Goal: Find specific page/section: Find specific page/section

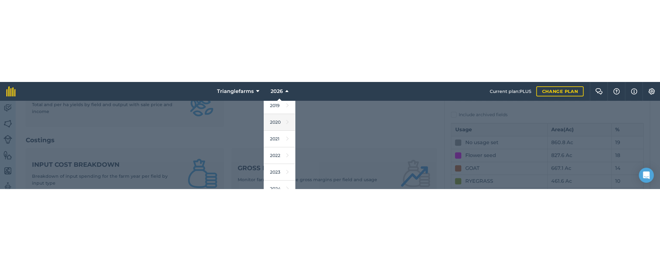
scroll to position [57, 0]
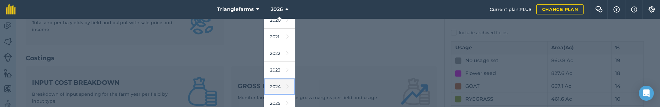
click at [279, 85] on link "2024" at bounding box center [279, 86] width 31 height 17
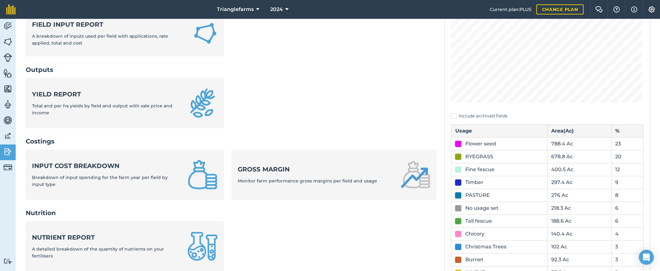
scroll to position [31, 0]
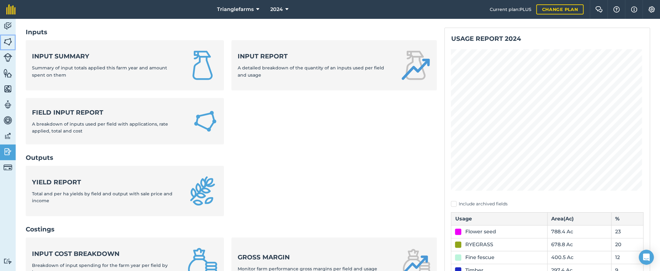
click at [8, 40] on img at bounding box center [7, 41] width 9 height 9
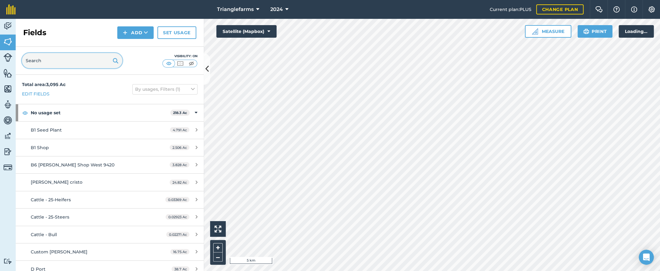
click at [67, 57] on input "text" at bounding box center [72, 60] width 100 height 15
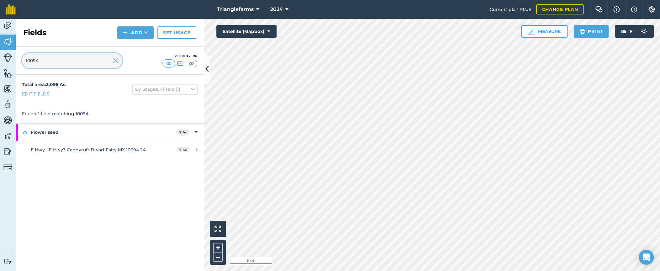
type input "10094"
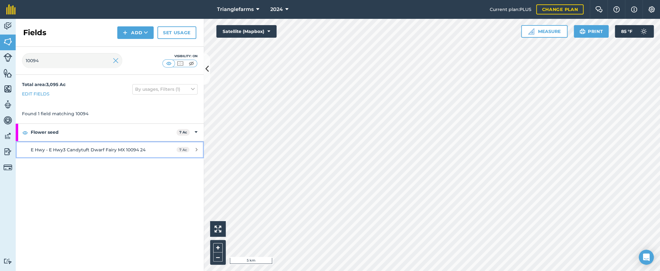
click at [139, 107] on span "E Hwy - E Hwy3 Candytuft Dwarf Fairy MX 10094 24" at bounding box center [88, 150] width 115 height 6
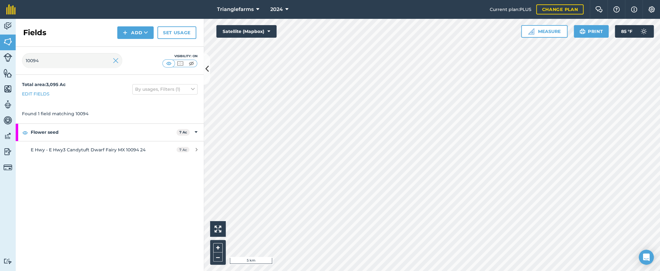
click at [53, 71] on div "10094 Visibility: On" at bounding box center [110, 61] width 188 height 28
click at [55, 61] on input "10094" at bounding box center [72, 60] width 100 height 15
paste input "a10083"
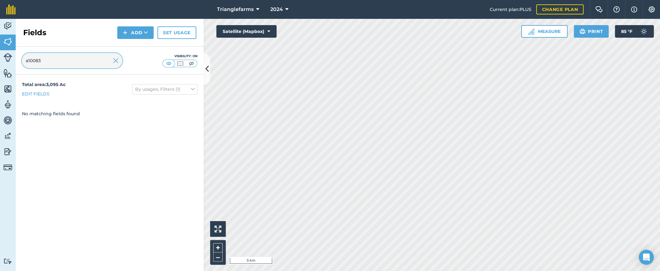
click at [28, 61] on input "a10083" at bounding box center [72, 60] width 100 height 15
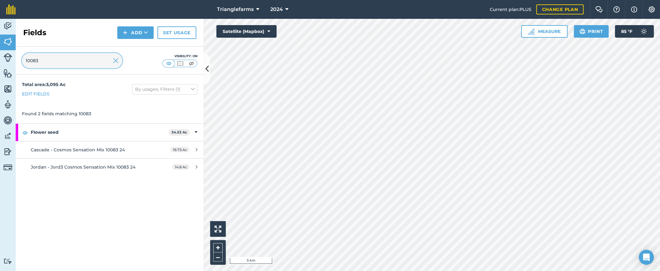
type input "10083"
click at [83, 107] on span "Jordan - Jord3 Cosmos Sensation Mix 10083 24" at bounding box center [83, 167] width 105 height 6
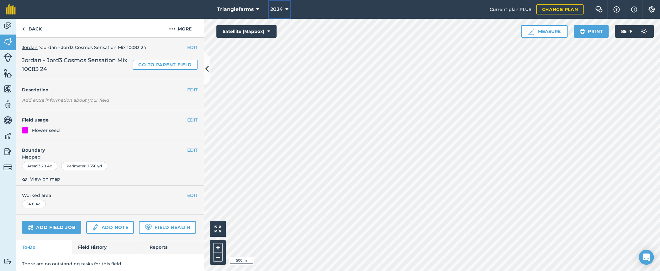
click at [278, 7] on span "2024" at bounding box center [276, 10] width 13 height 8
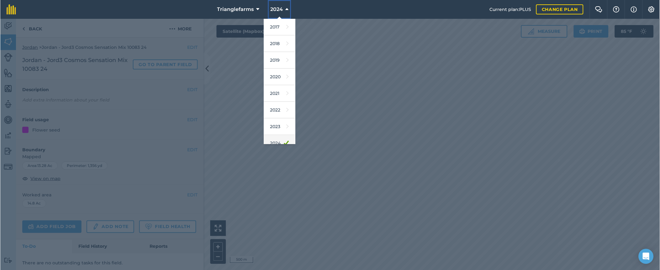
scroll to position [57, 0]
click at [276, 101] on link "2025" at bounding box center [279, 103] width 31 height 17
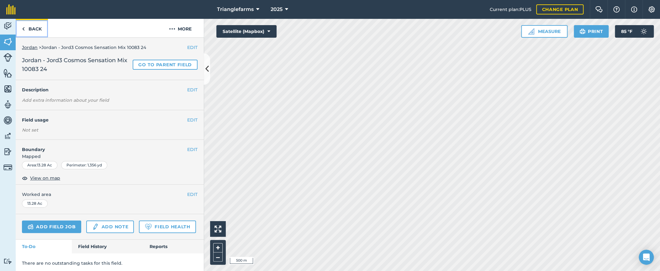
click at [24, 27] on img at bounding box center [23, 29] width 3 height 8
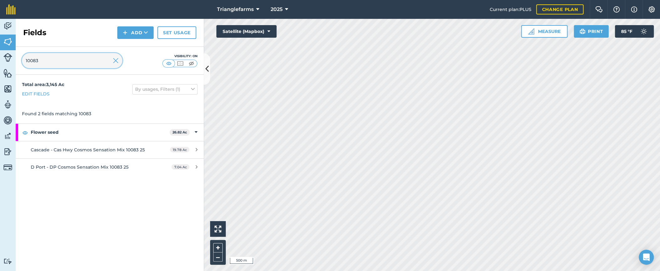
click at [49, 57] on input "10083" at bounding box center [72, 60] width 100 height 15
paste input "a"
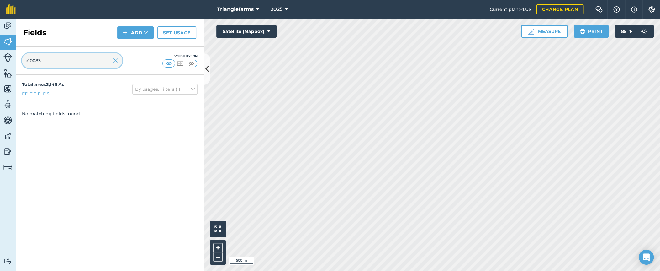
click at [29, 58] on input "a10083" at bounding box center [72, 60] width 100 height 15
type input "10083"
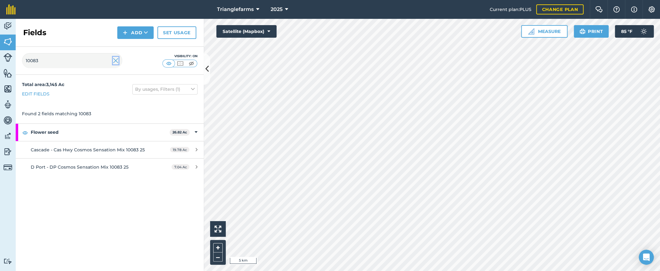
click at [116, 61] on img at bounding box center [116, 61] width 6 height 8
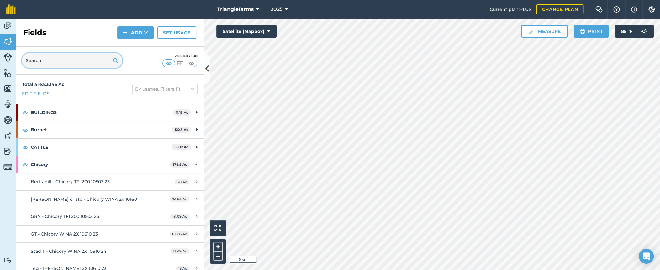
click at [60, 61] on input "text" at bounding box center [72, 60] width 100 height 15
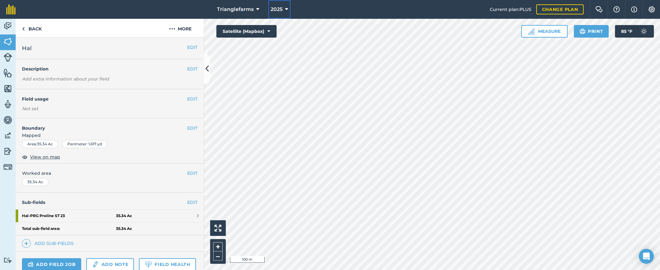
click at [282, 6] on button "2025" at bounding box center [279, 9] width 23 height 19
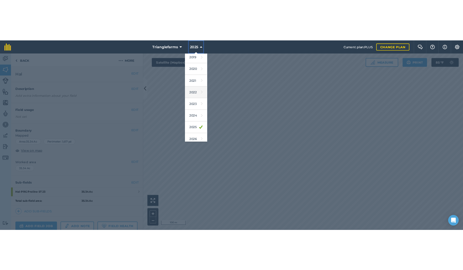
scroll to position [57, 0]
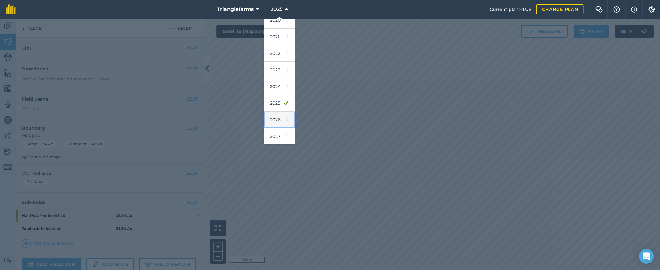
click at [276, 107] on link "2026" at bounding box center [279, 120] width 31 height 17
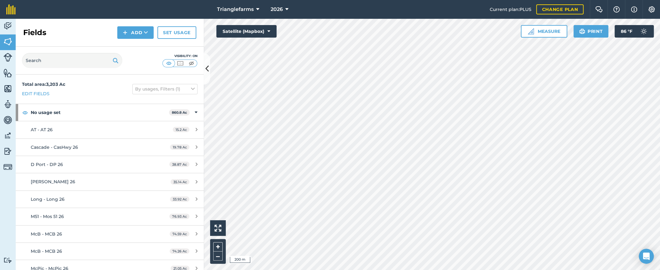
click at [8, 107] on div "Activity Fields Livestock Features Maps Team Vehicles Data Reporting Billing Tu…" at bounding box center [8, 144] width 16 height 251
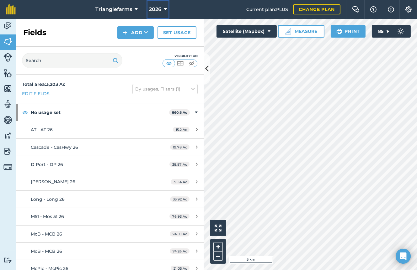
click at [157, 5] on button "2026" at bounding box center [157, 9] width 23 height 19
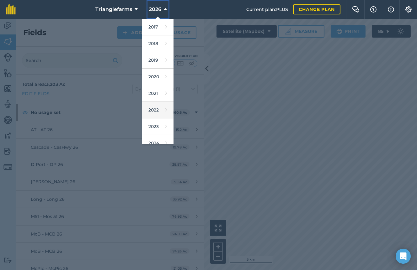
scroll to position [28, 0]
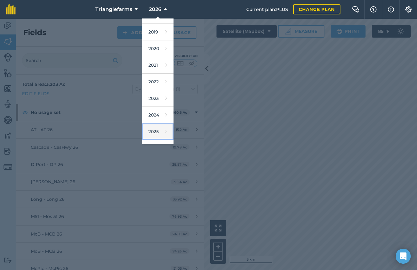
click at [152, 132] on link "2025" at bounding box center [157, 132] width 31 height 17
